Goal: Complete application form: Complete application form

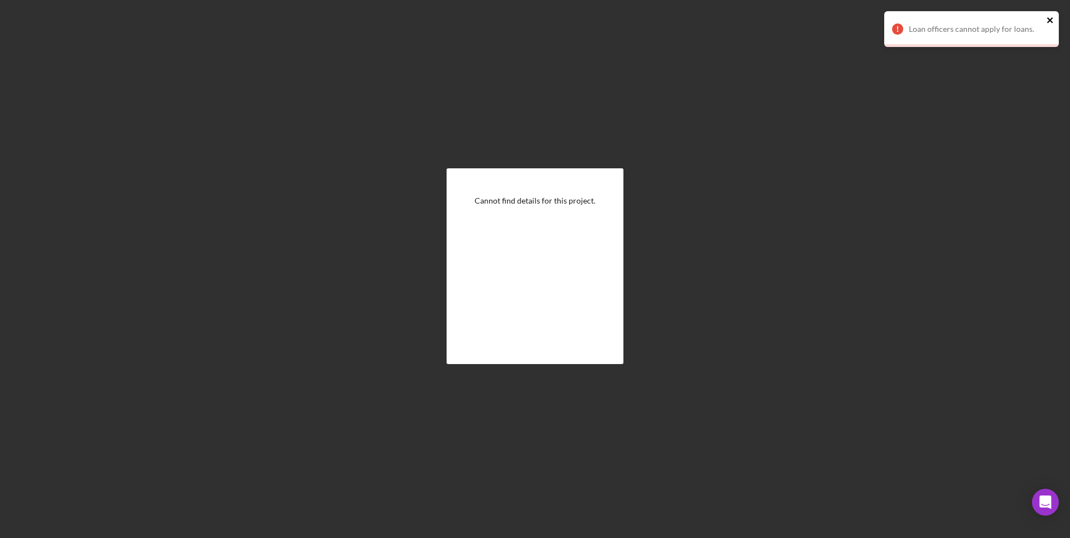
click at [1051, 18] on icon "close" at bounding box center [1051, 20] width 8 height 9
